Goal: Task Accomplishment & Management: Complete application form

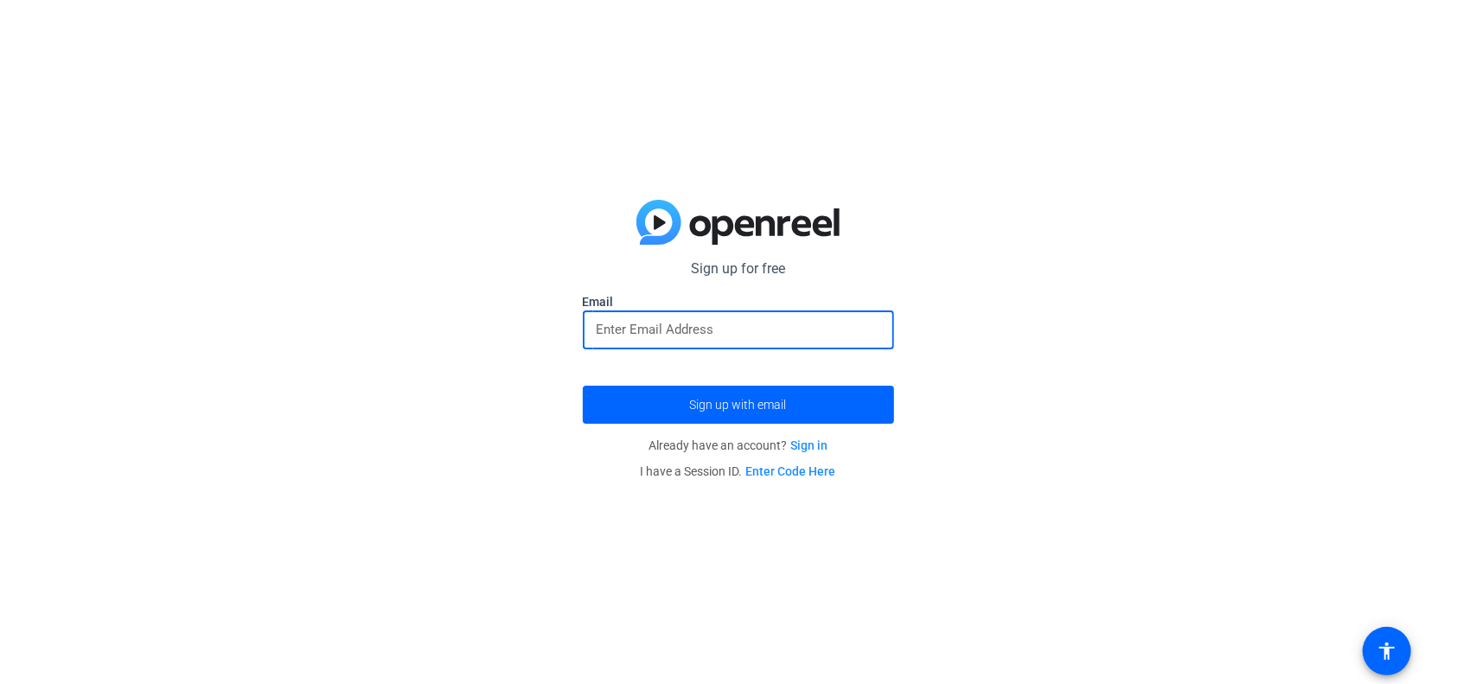
click at [644, 324] on input "email" at bounding box center [738, 329] width 284 height 21
type input "[EMAIL_ADDRESS][DOMAIN_NAME]"
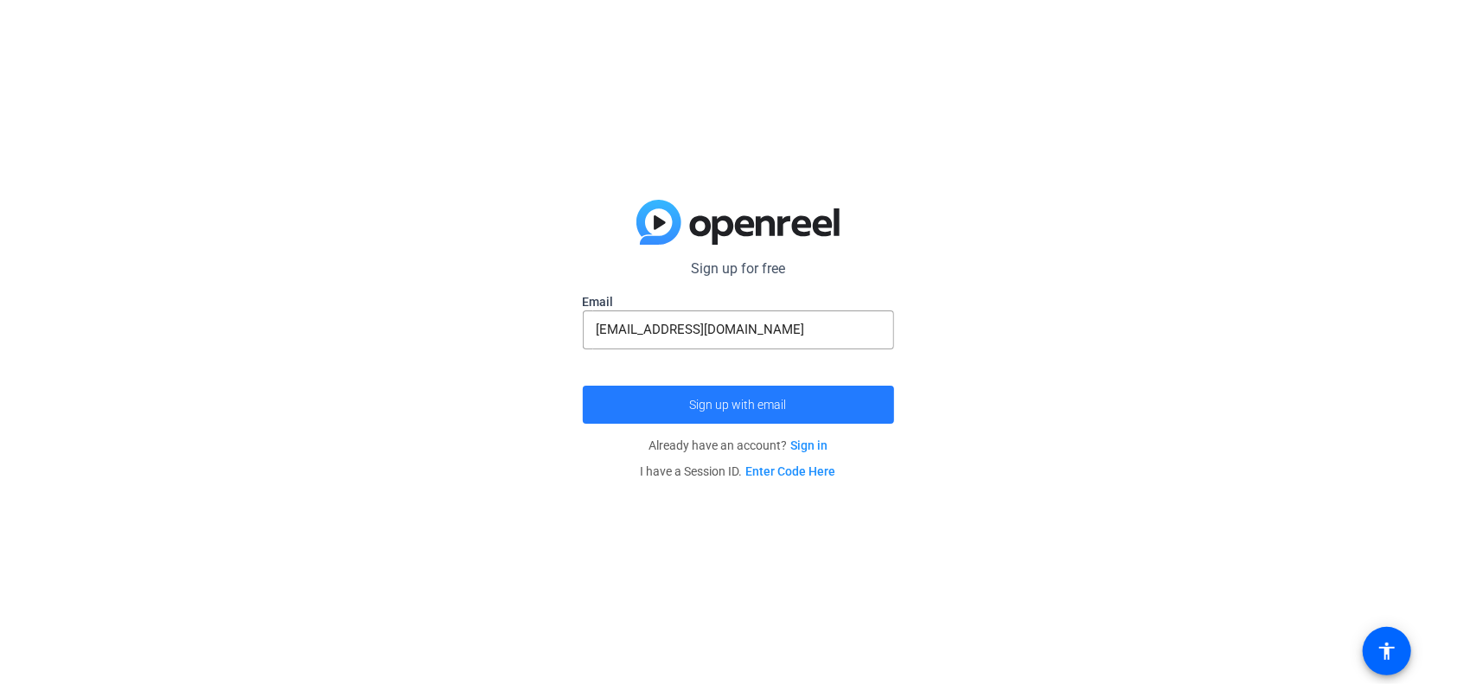
click at [724, 405] on span "Sign up with email" at bounding box center [738, 405] width 97 height 0
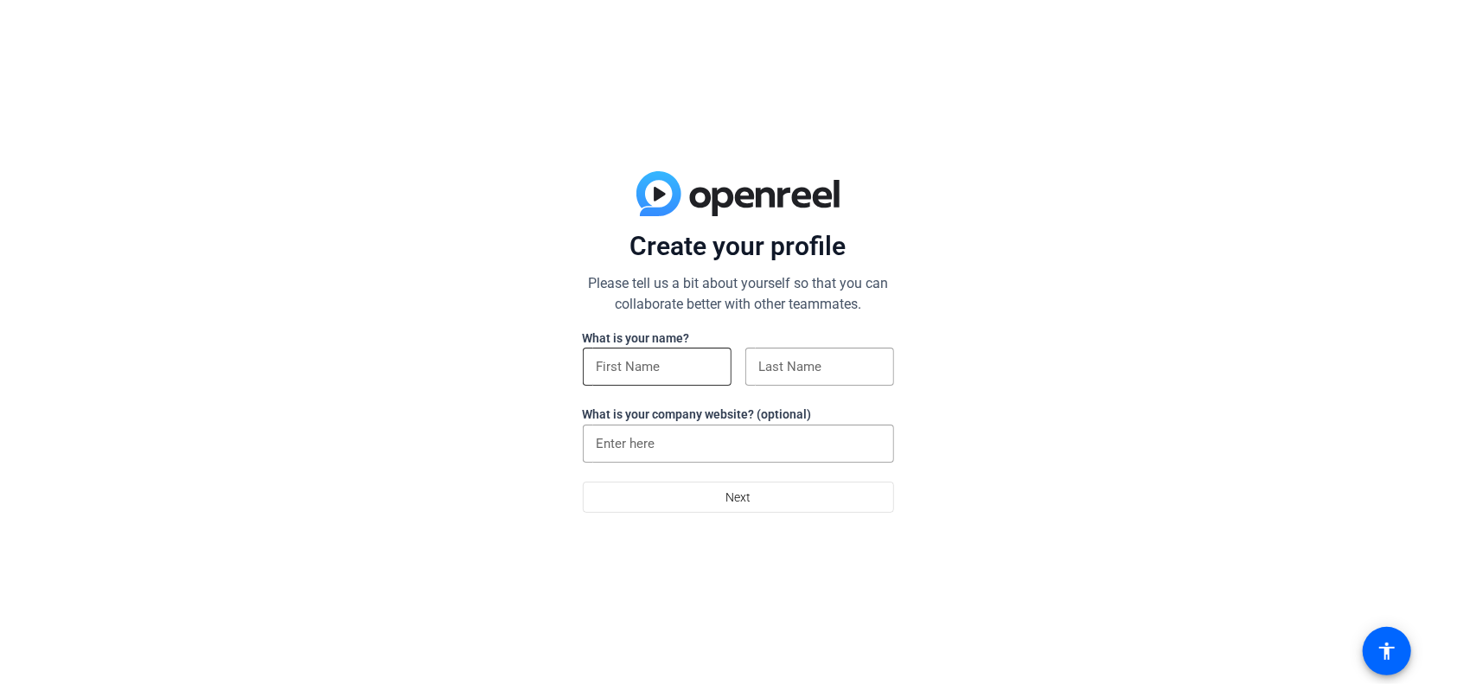
click at [645, 377] on input at bounding box center [656, 366] width 121 height 21
type input "Avishalom"
type input "Tor"
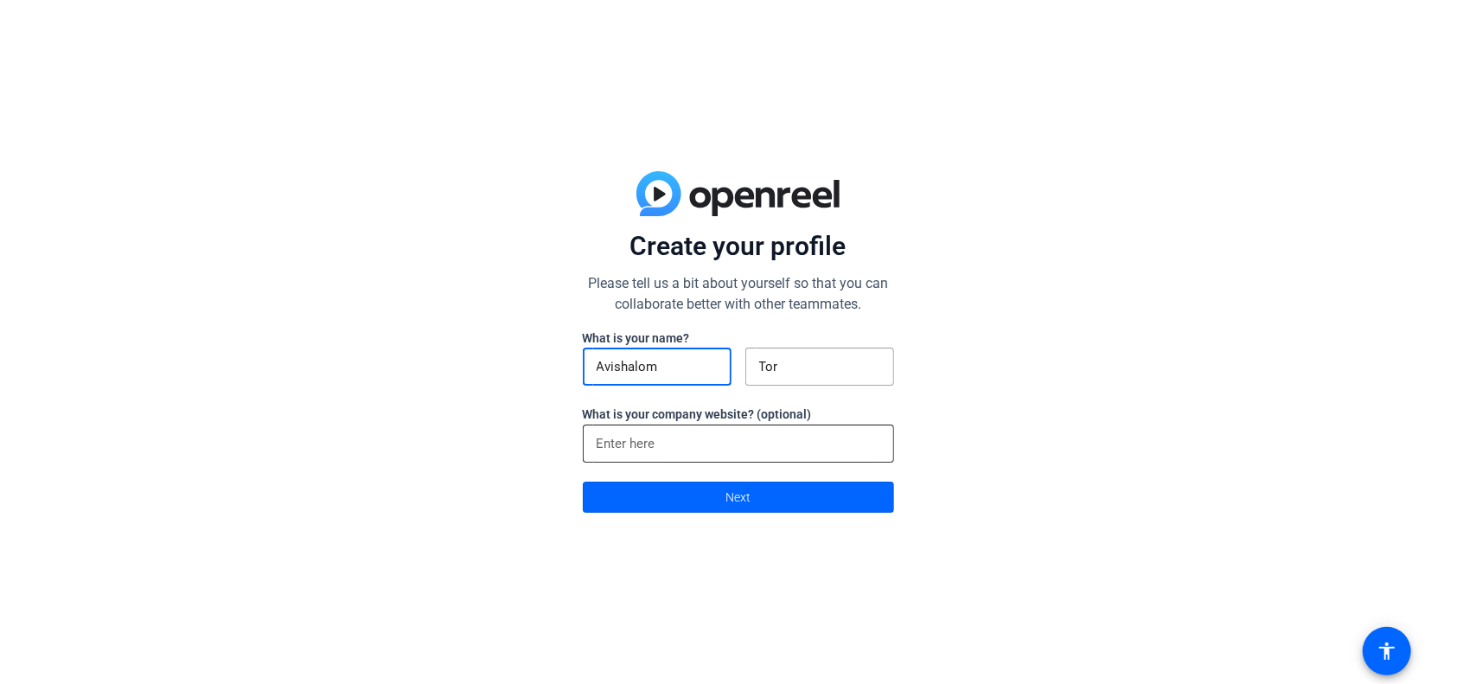
click at [652, 443] on input at bounding box center [738, 443] width 284 height 21
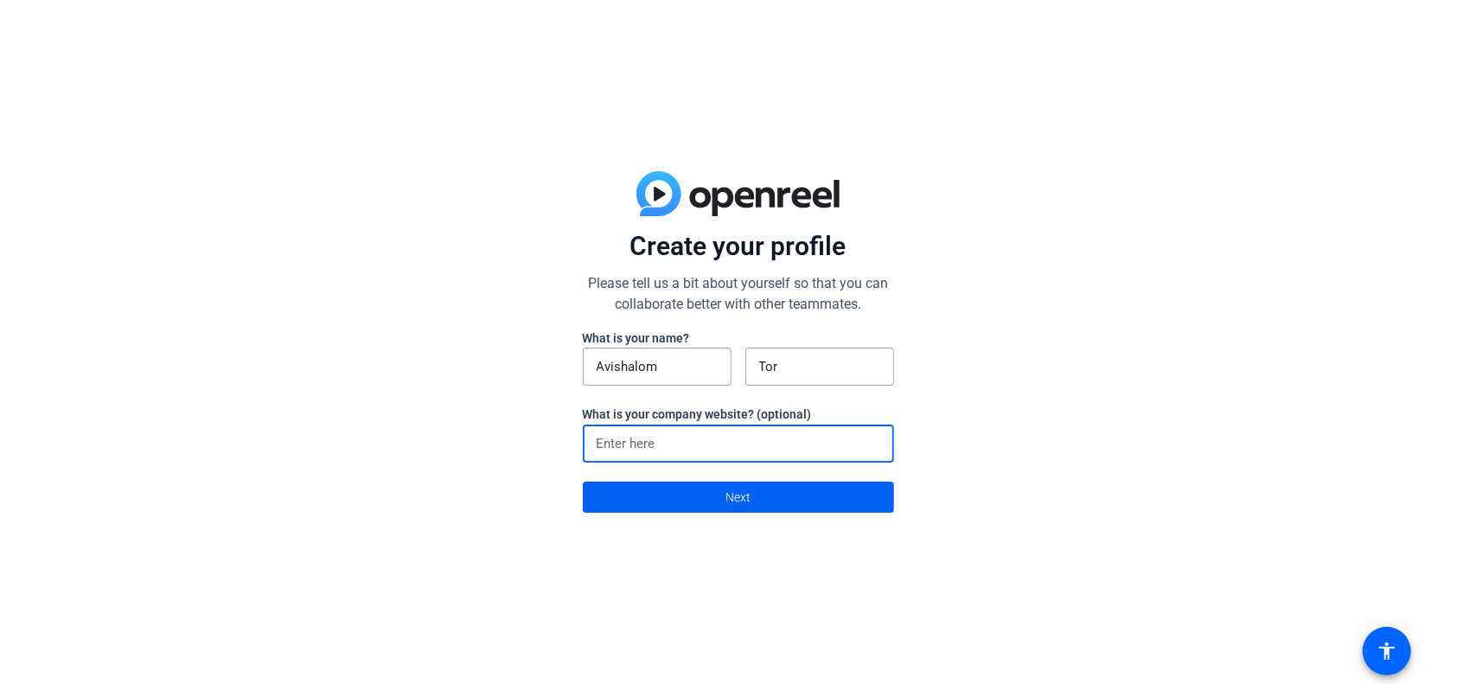
click at [678, 501] on span at bounding box center [738, 496] width 309 height 41
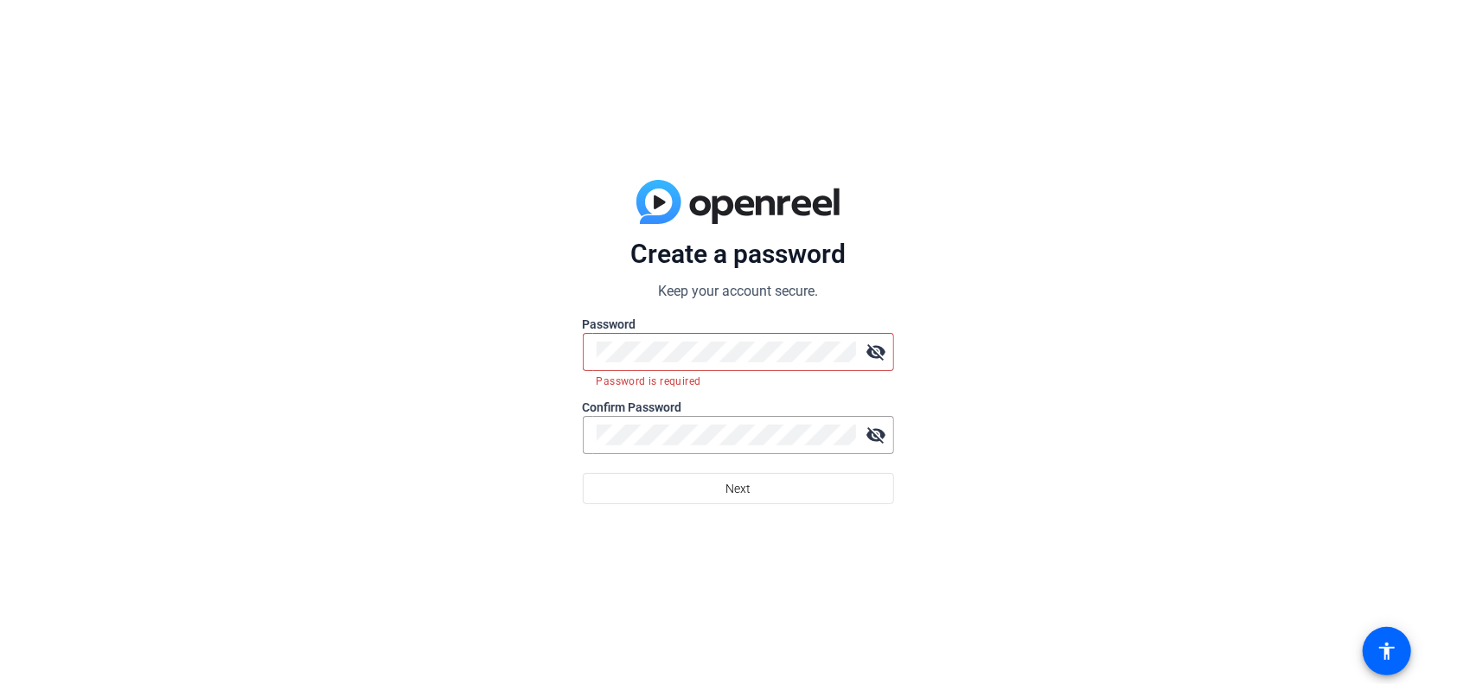
click at [881, 358] on mat-icon "visibility_off" at bounding box center [876, 352] width 35 height 35
click at [598, 341] on div at bounding box center [725, 352] width 259 height 38
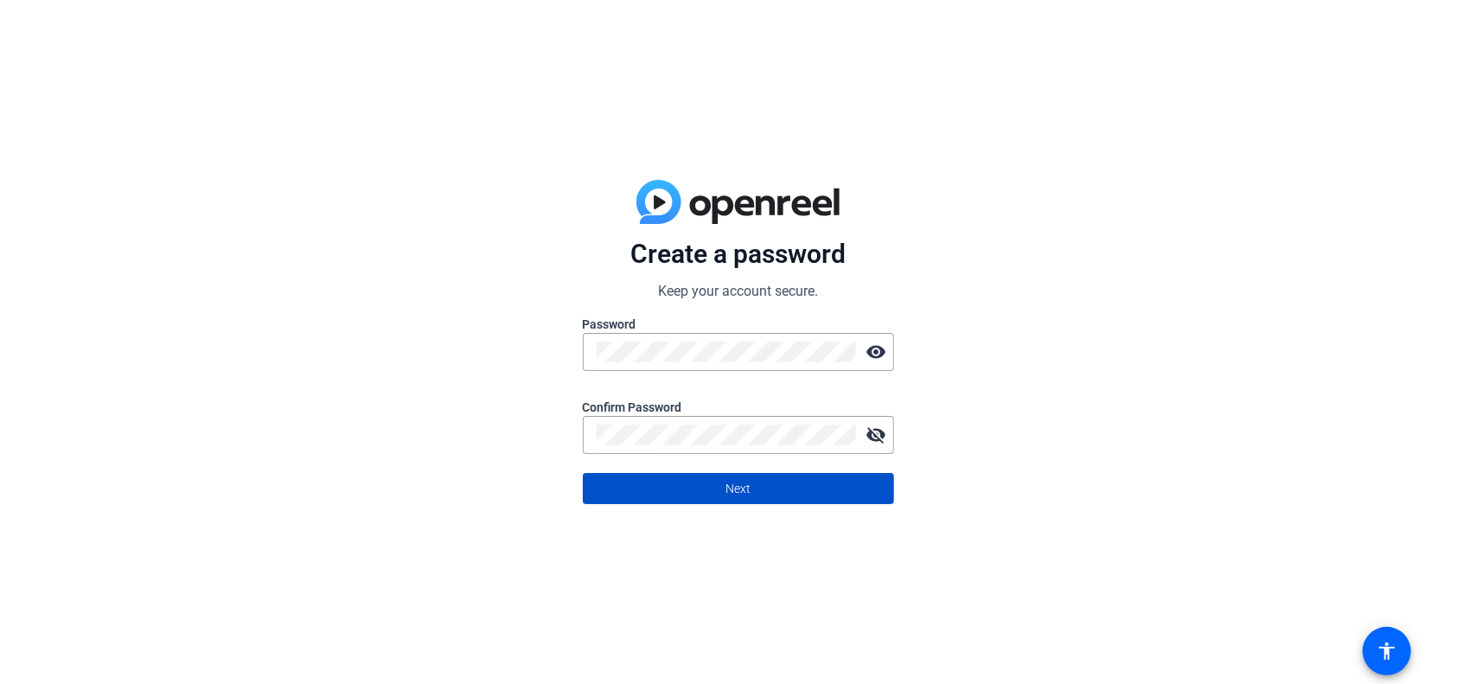
click at [832, 495] on span at bounding box center [738, 488] width 309 height 41
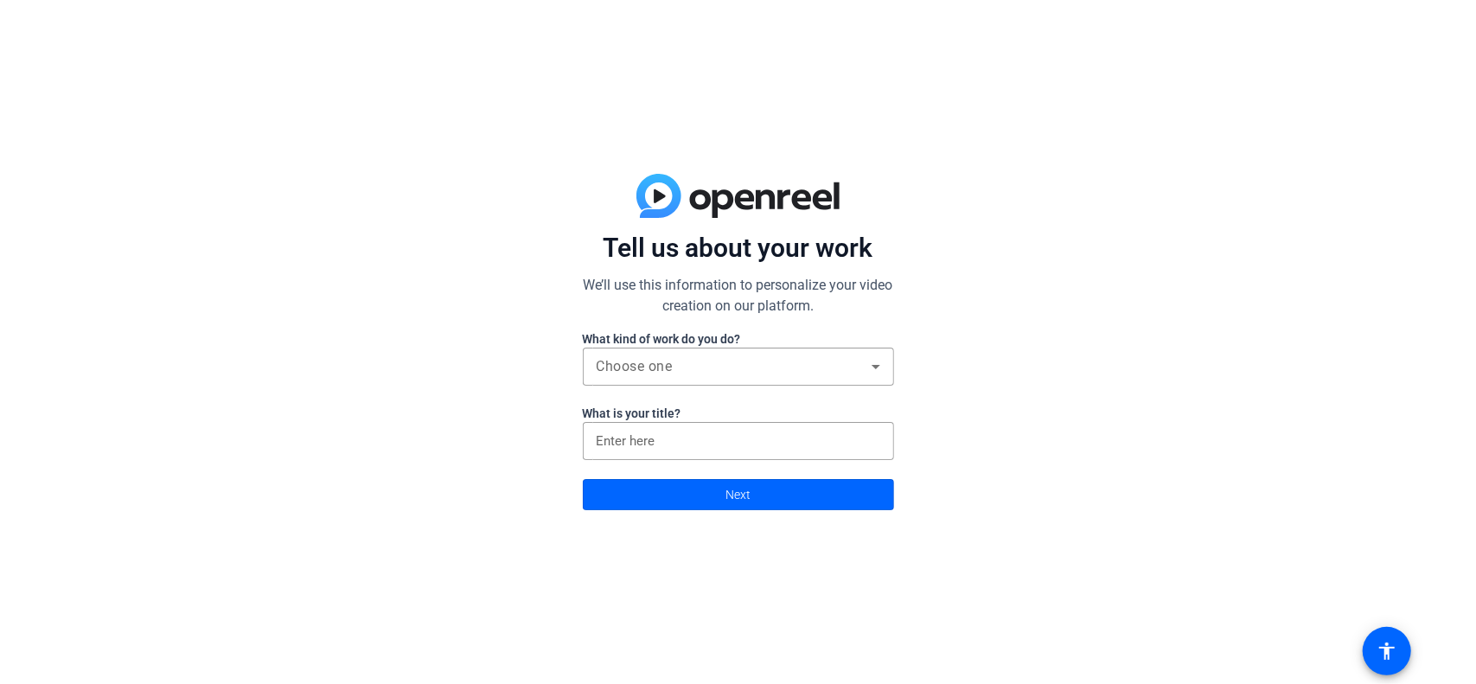
click at [1009, 392] on div "Tell us about your work We’ll use this information to personalize your video cr…" at bounding box center [738, 342] width 1476 height 684
click at [643, 368] on span "Choose one" at bounding box center [634, 366] width 76 height 16
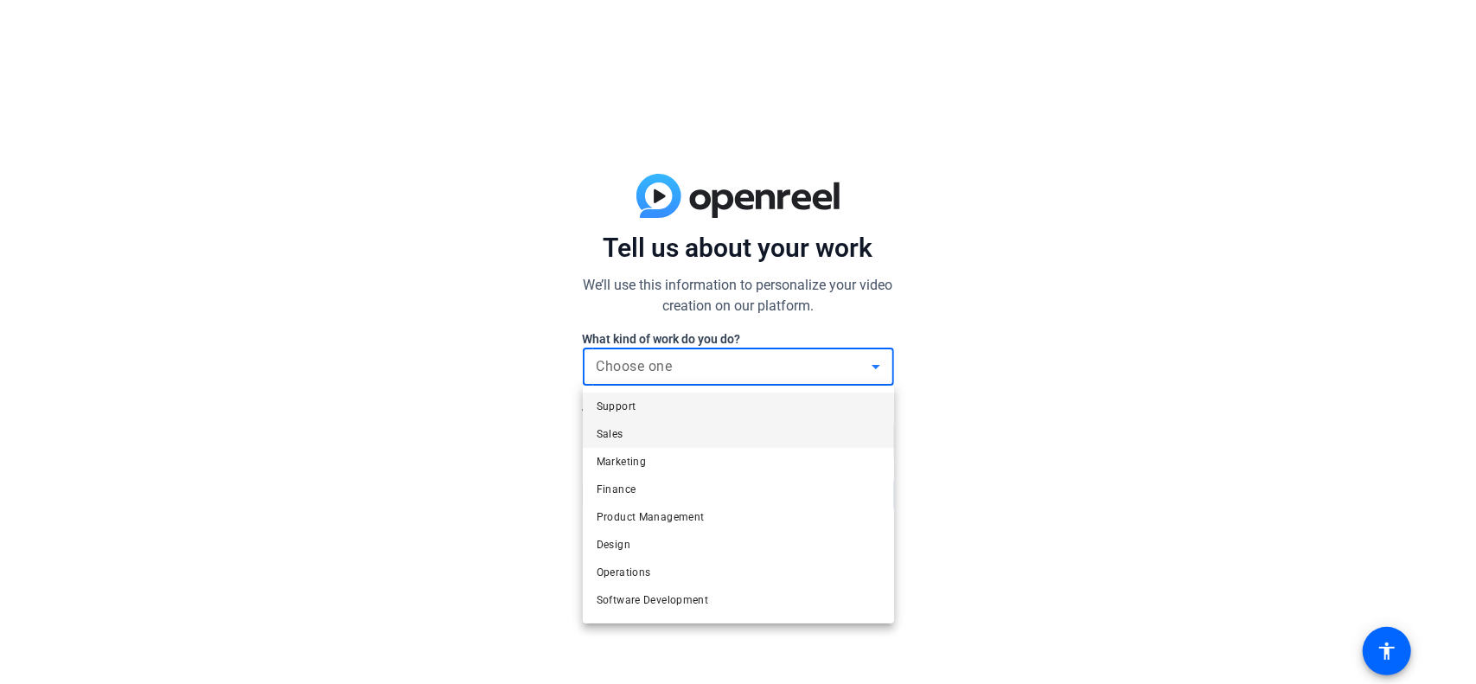
scroll to position [52, 0]
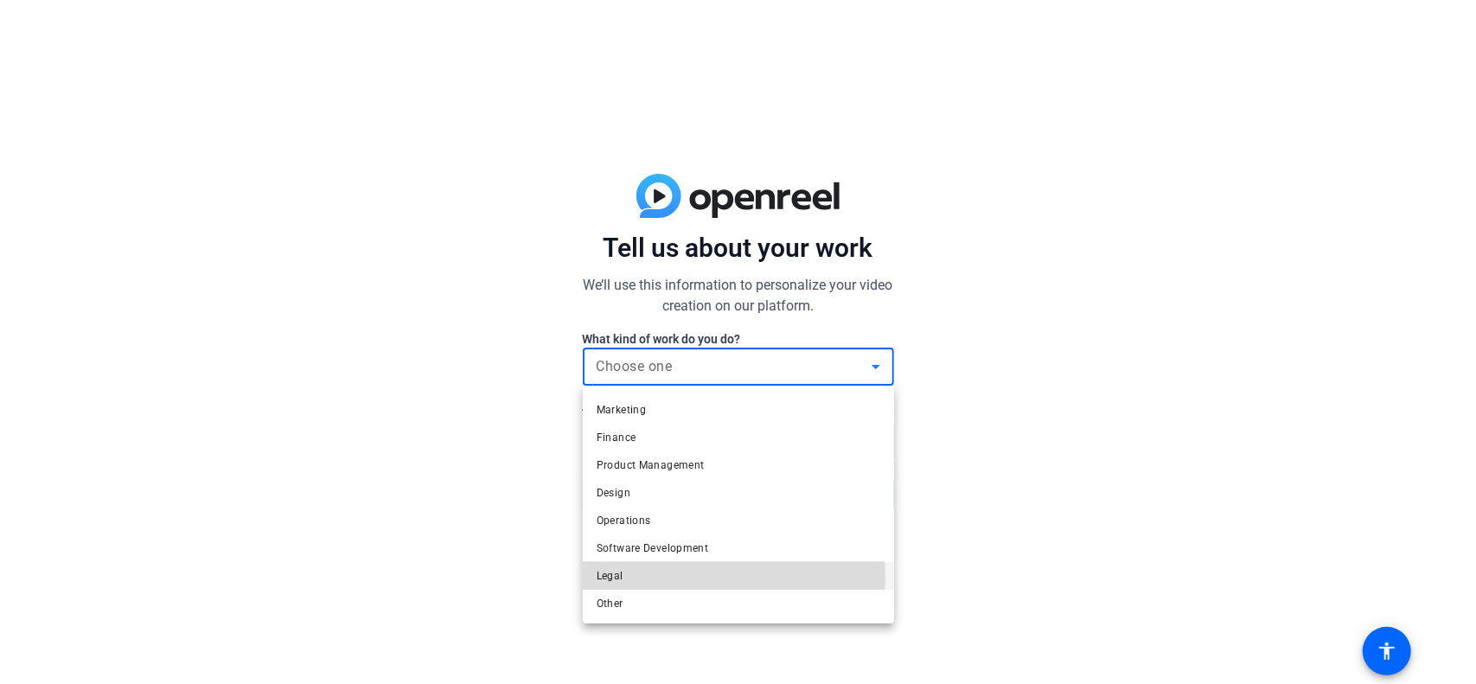
click at [642, 577] on mat-option "Legal" at bounding box center [738, 576] width 311 height 28
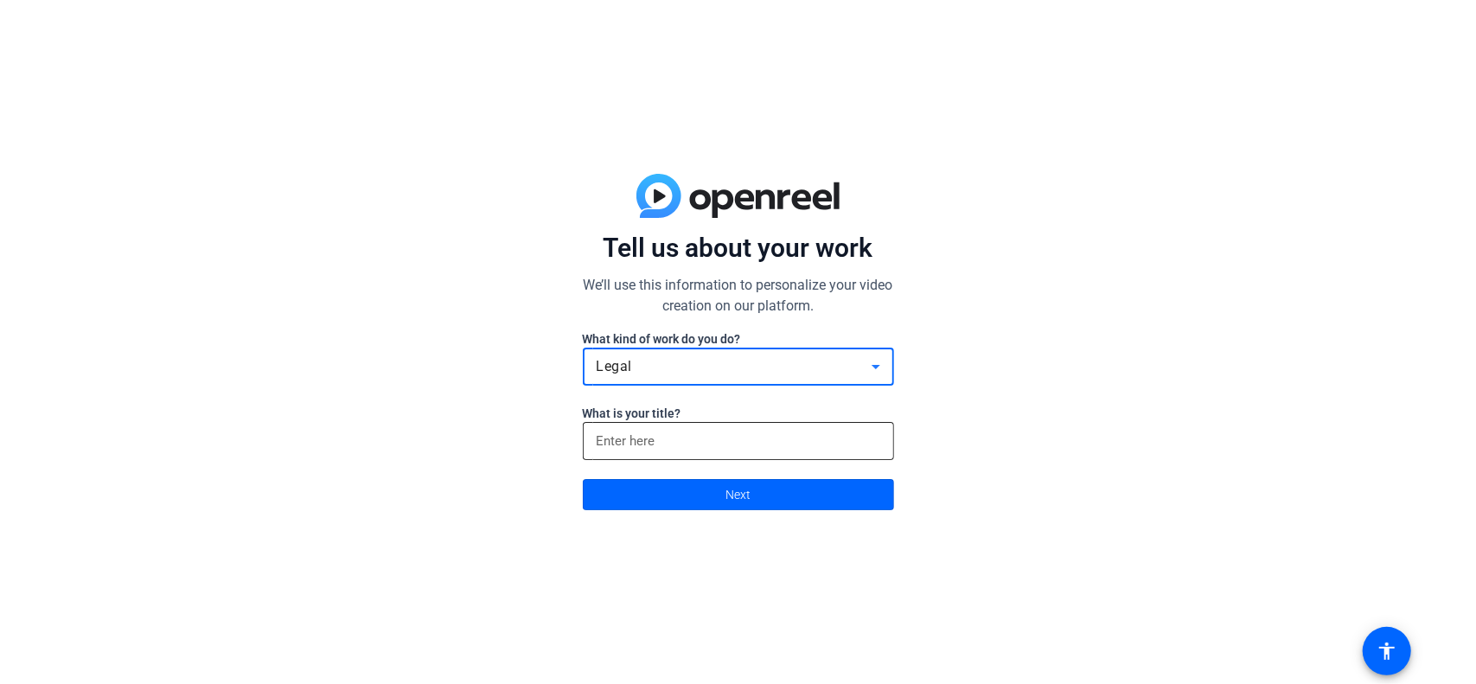
click at [660, 433] on input at bounding box center [738, 441] width 284 height 21
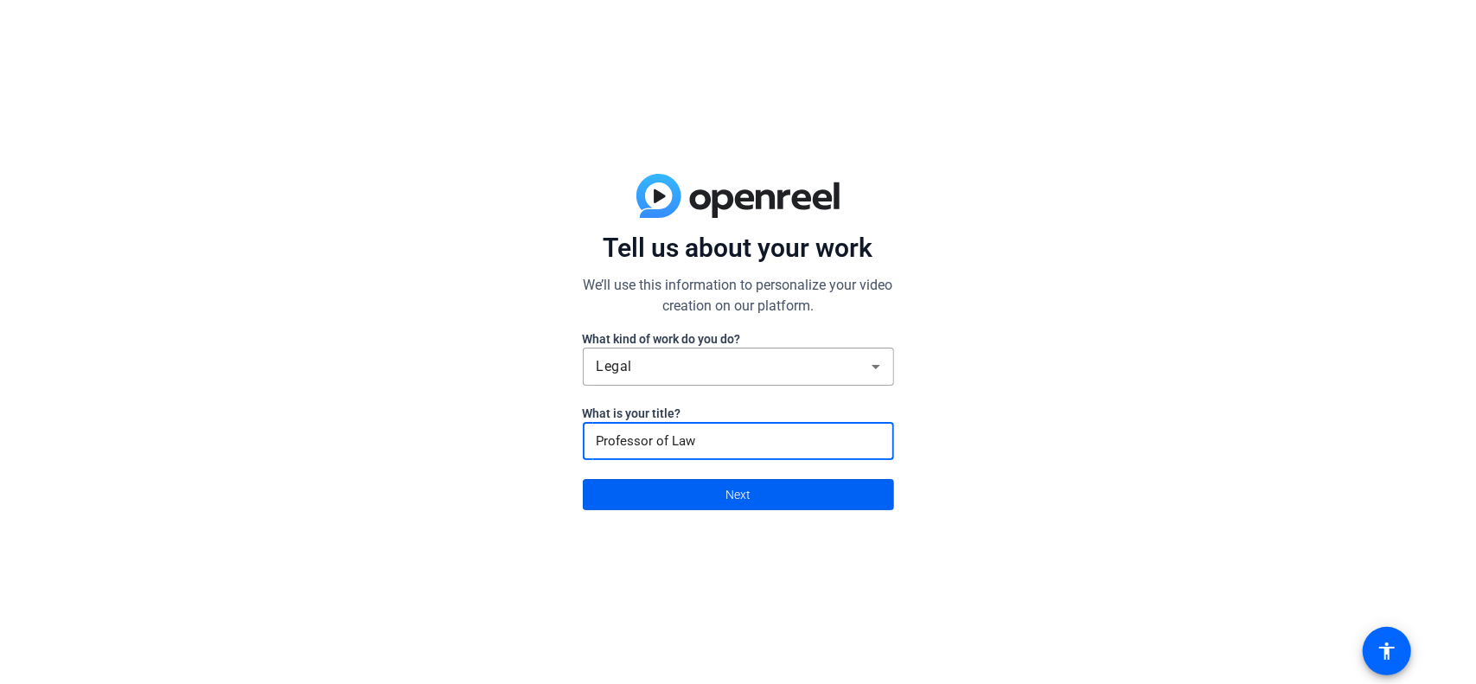
type input "Professor of Law"
click at [704, 488] on span at bounding box center [738, 494] width 309 height 41
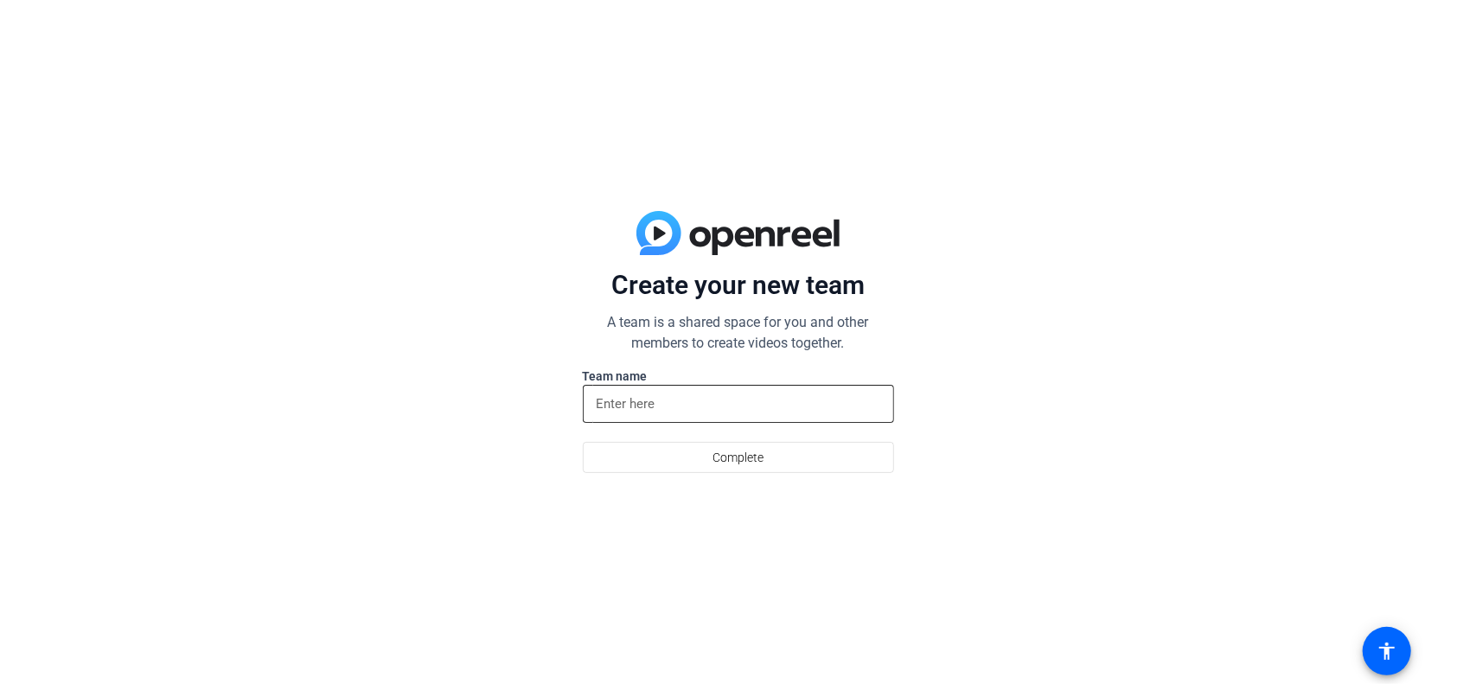
click at [660, 399] on input at bounding box center [738, 403] width 284 height 21
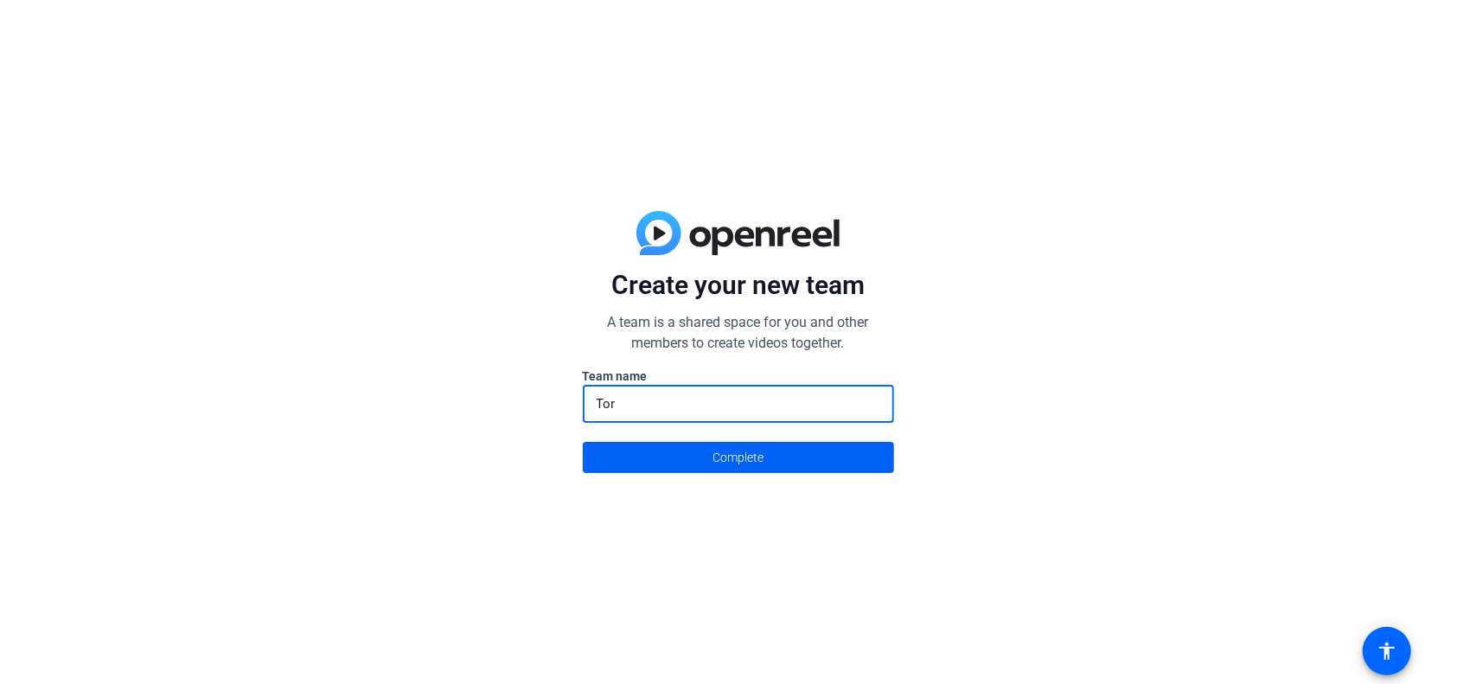
type input "Tor"
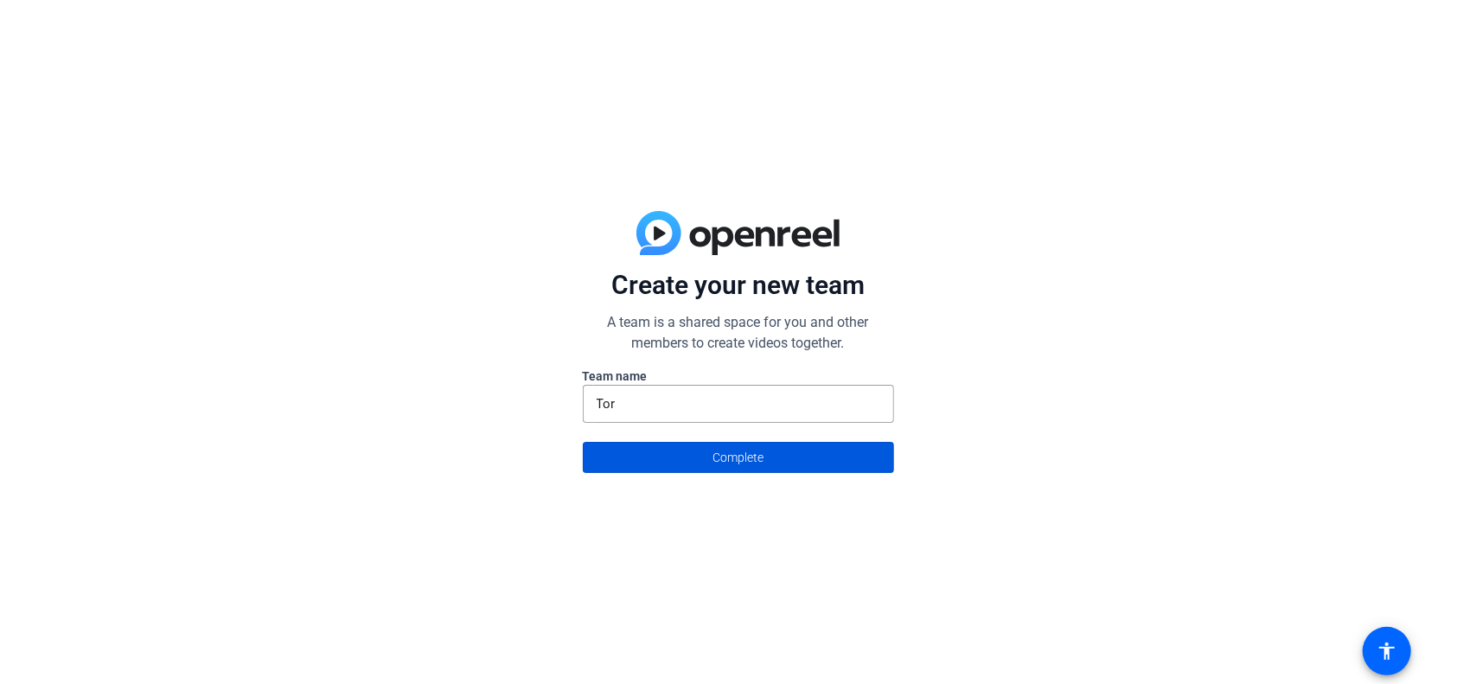
click at [709, 462] on span at bounding box center [738, 457] width 309 height 41
